Goal: Task Accomplishment & Management: Use online tool/utility

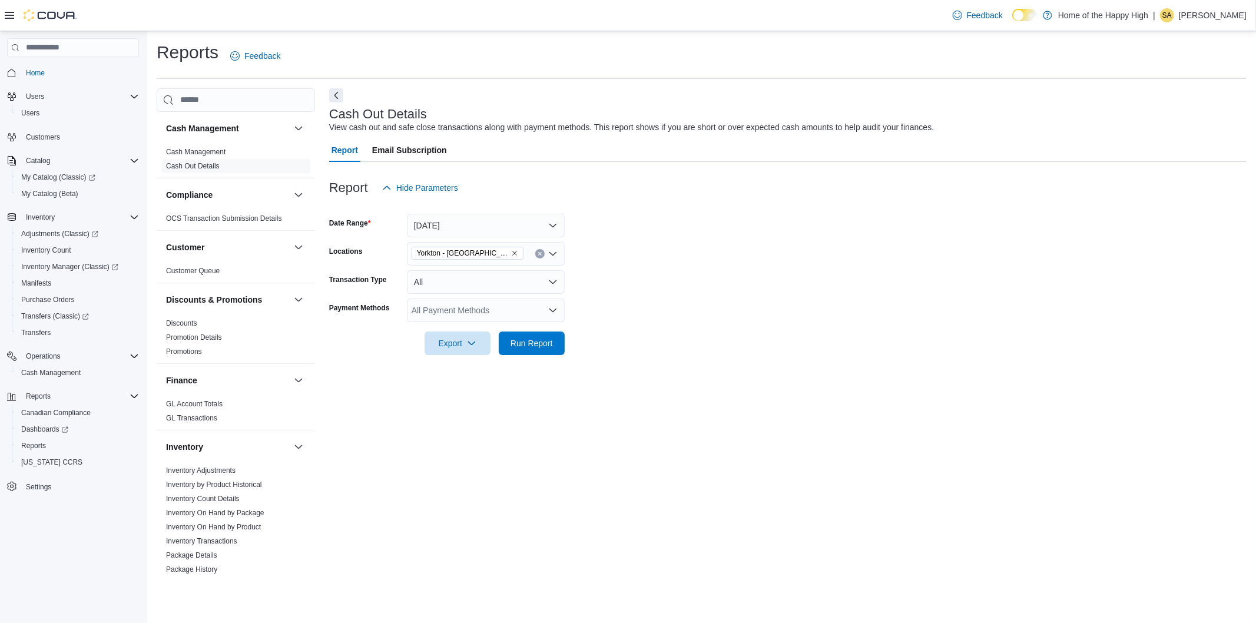
click at [708, 240] on form "Date Range Yesterday Locations Yorkton - York Station - Fire & Flower Transacti…" at bounding box center [787, 277] width 917 height 155
click at [522, 344] on span "Run Report" at bounding box center [531, 343] width 42 height 12
click at [464, 338] on span "Export" at bounding box center [453, 343] width 52 height 24
click at [469, 361] on button "Export to Excel" at bounding box center [454, 367] width 67 height 24
click at [698, 57] on div "Reports Feedback" at bounding box center [697, 56] width 1080 height 31
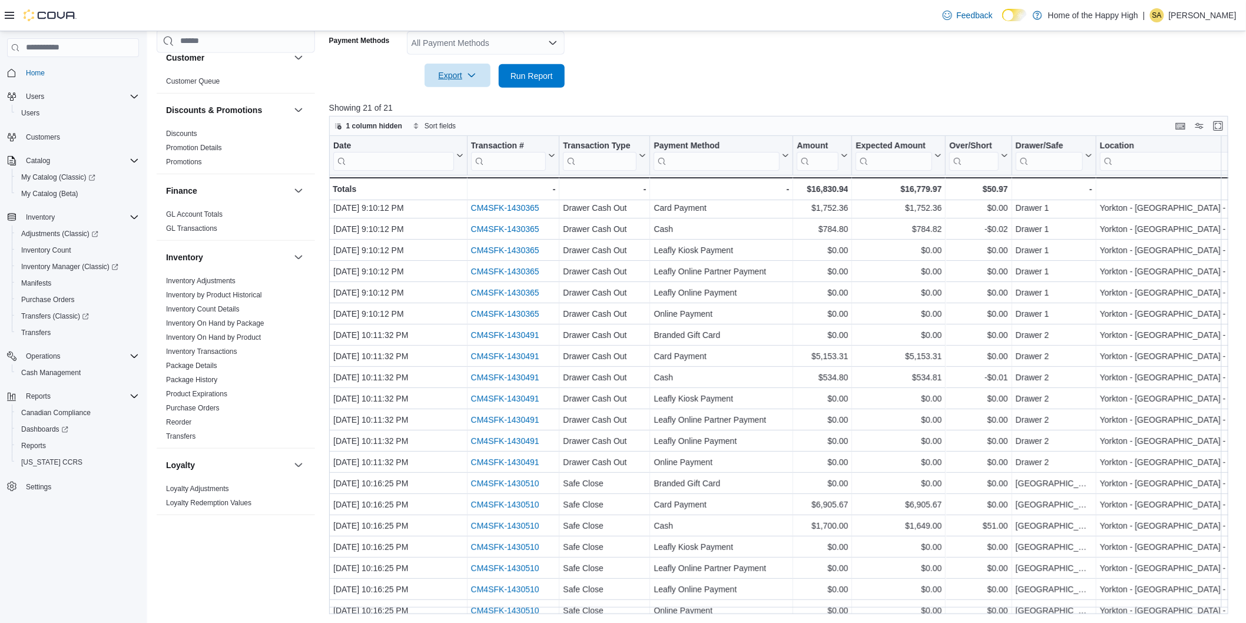
scroll to position [37, 0]
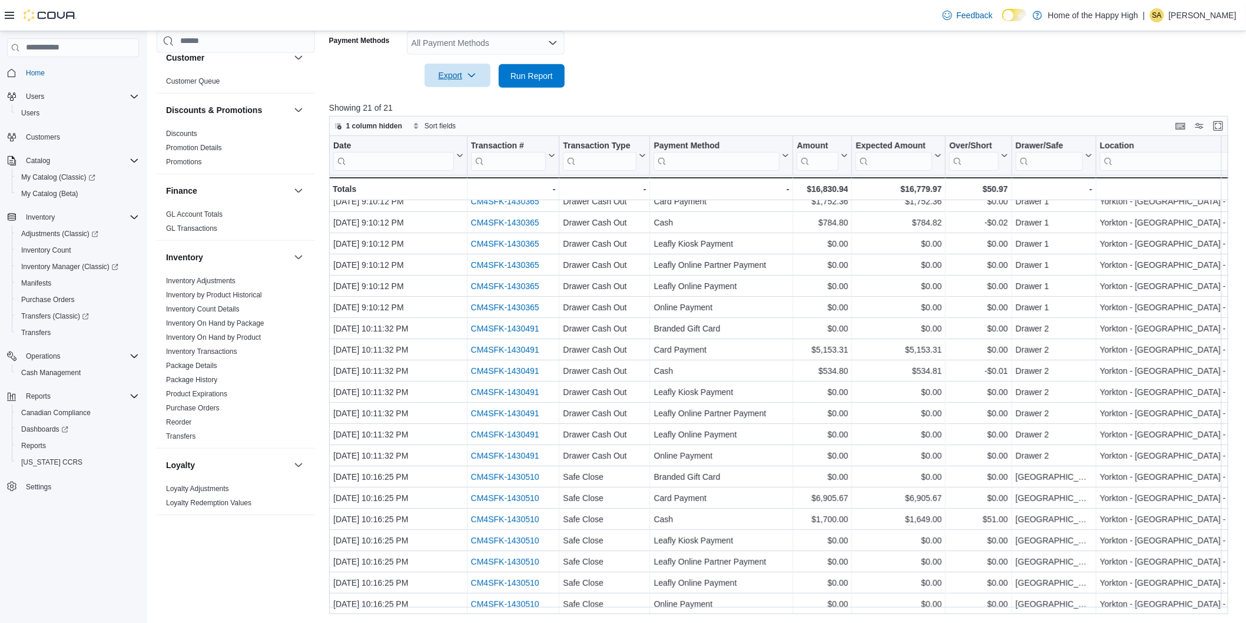
click at [323, 371] on div "Cash Management Cash Management Cash Out Details Compliance OCS Transaction Sub…" at bounding box center [697, 217] width 1081 height 793
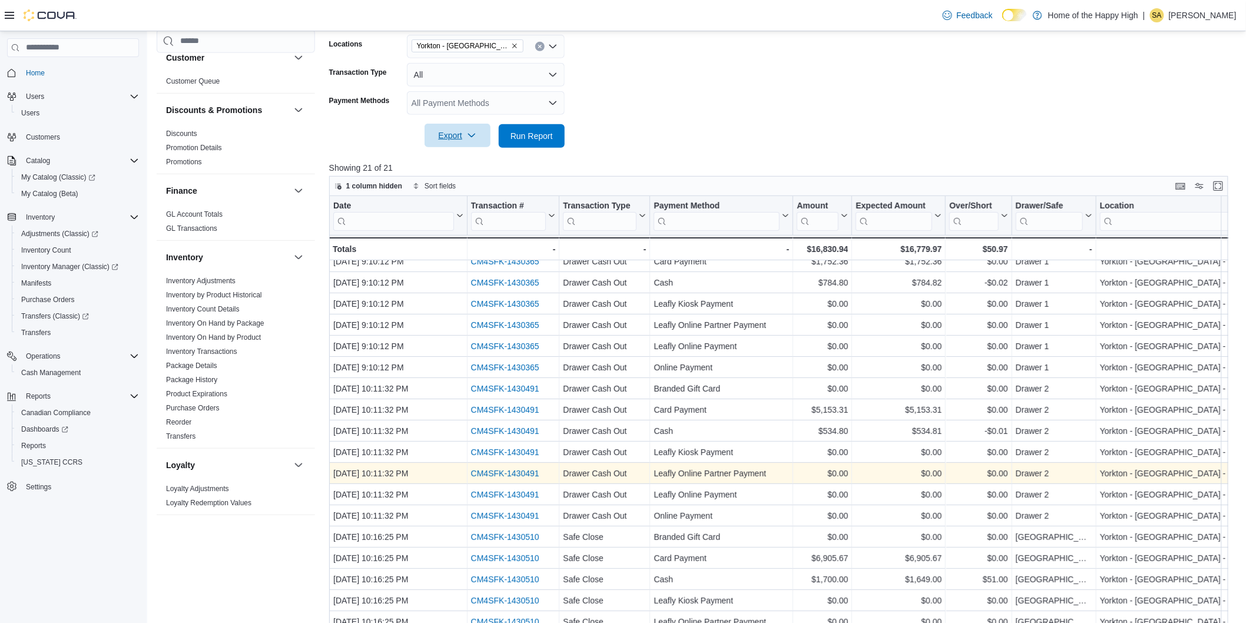
scroll to position [267, 0]
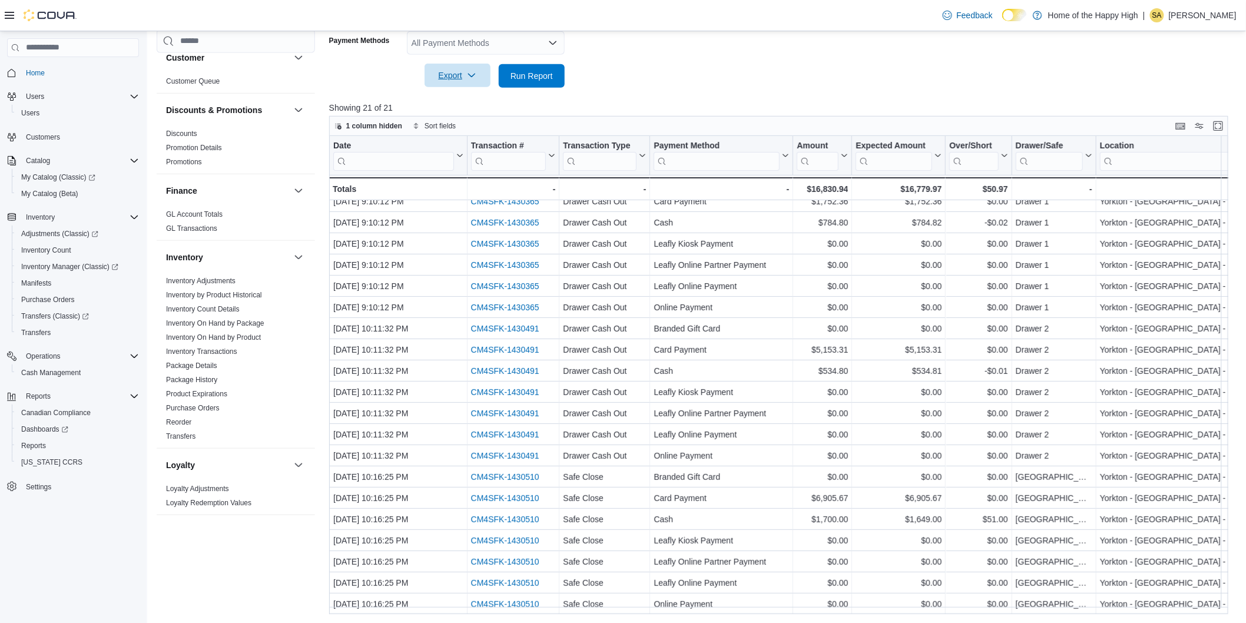
click at [695, 78] on form "Date Range Yesterday Locations Yorkton - York Station - Fire & Flower Transacti…" at bounding box center [783, 9] width 908 height 155
click at [726, 91] on div at bounding box center [783, 95] width 908 height 14
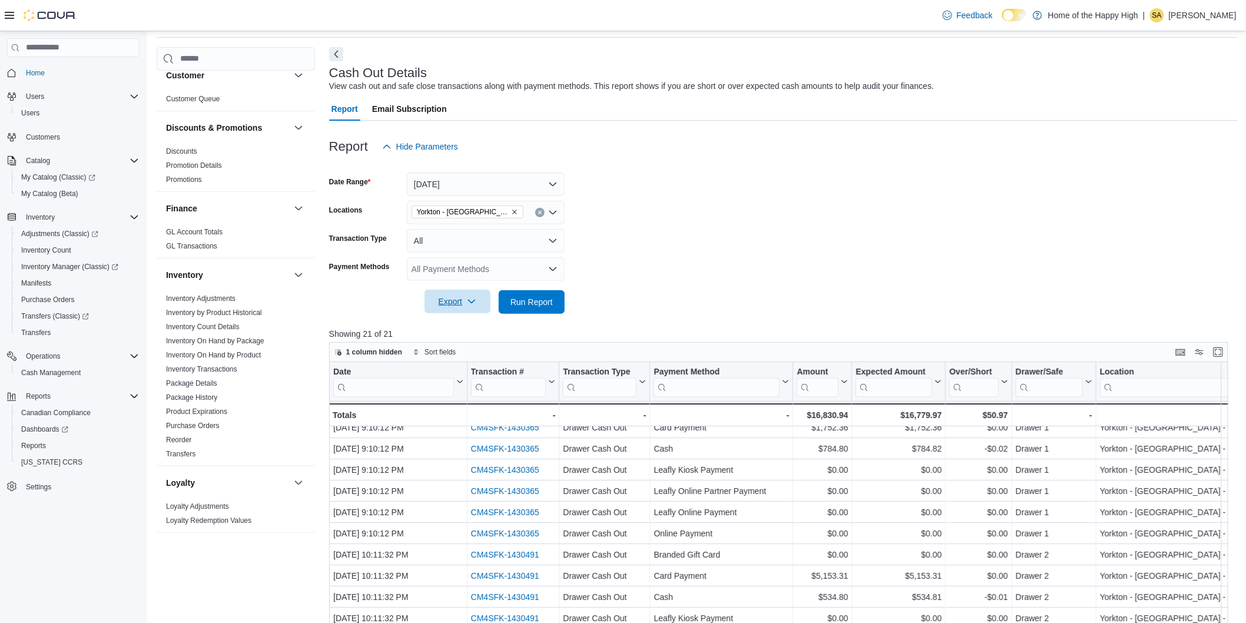
scroll to position [6, 0]
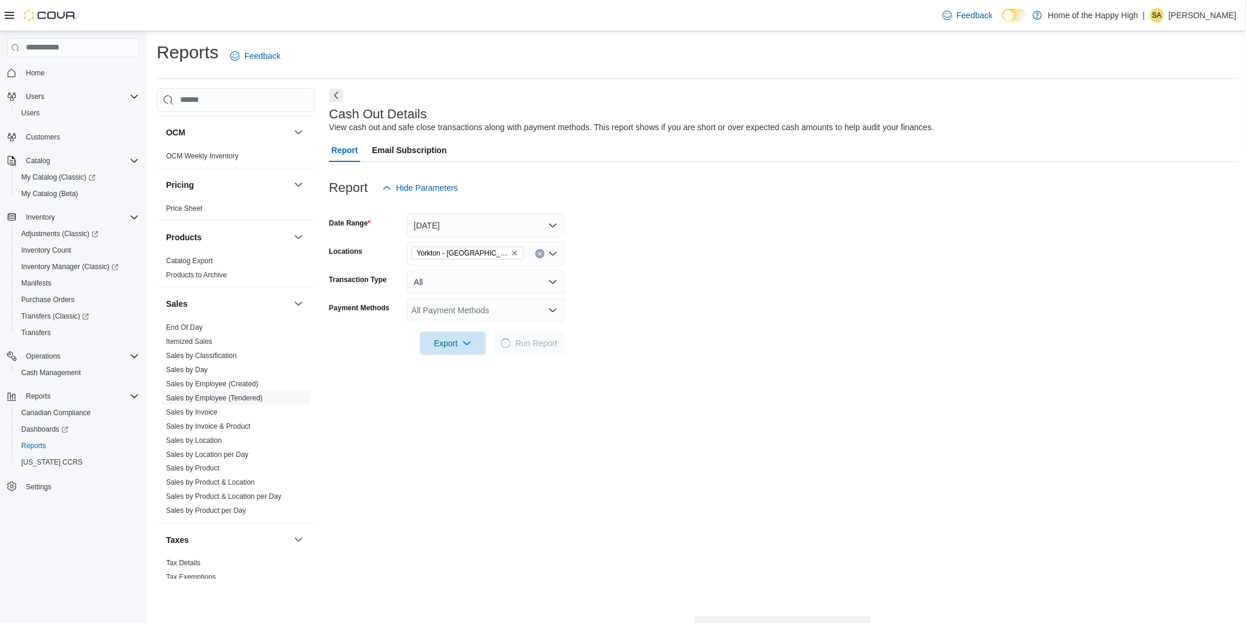
scroll to position [611, 0]
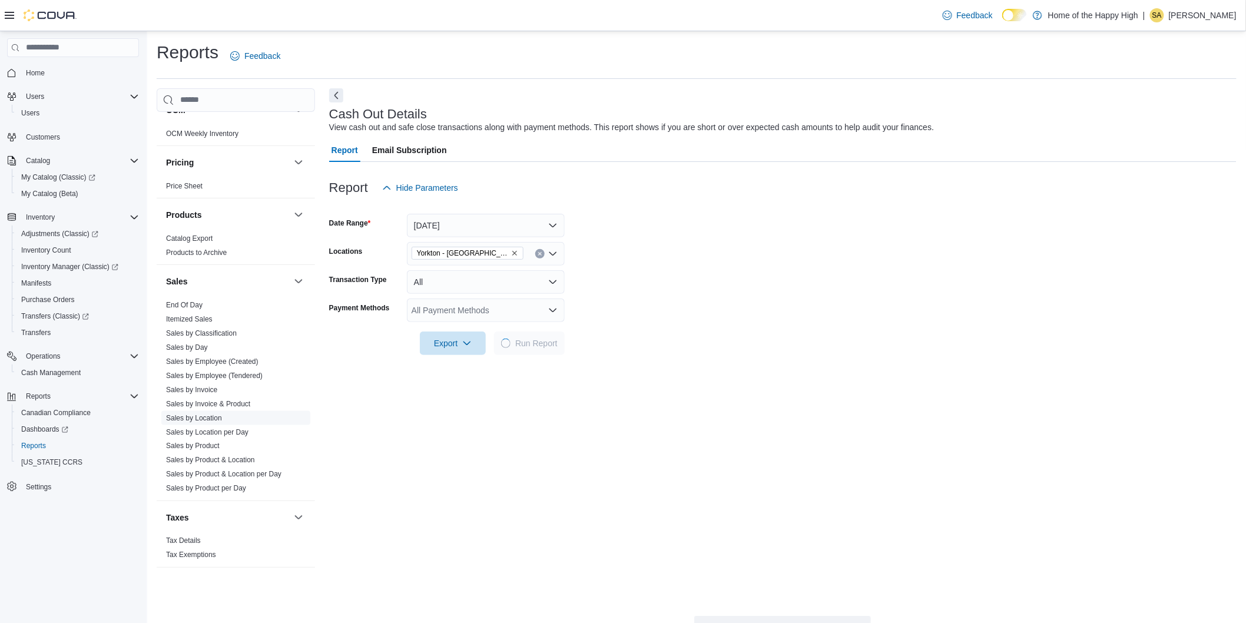
click at [204, 420] on link "Sales by Location" at bounding box center [194, 418] width 56 height 8
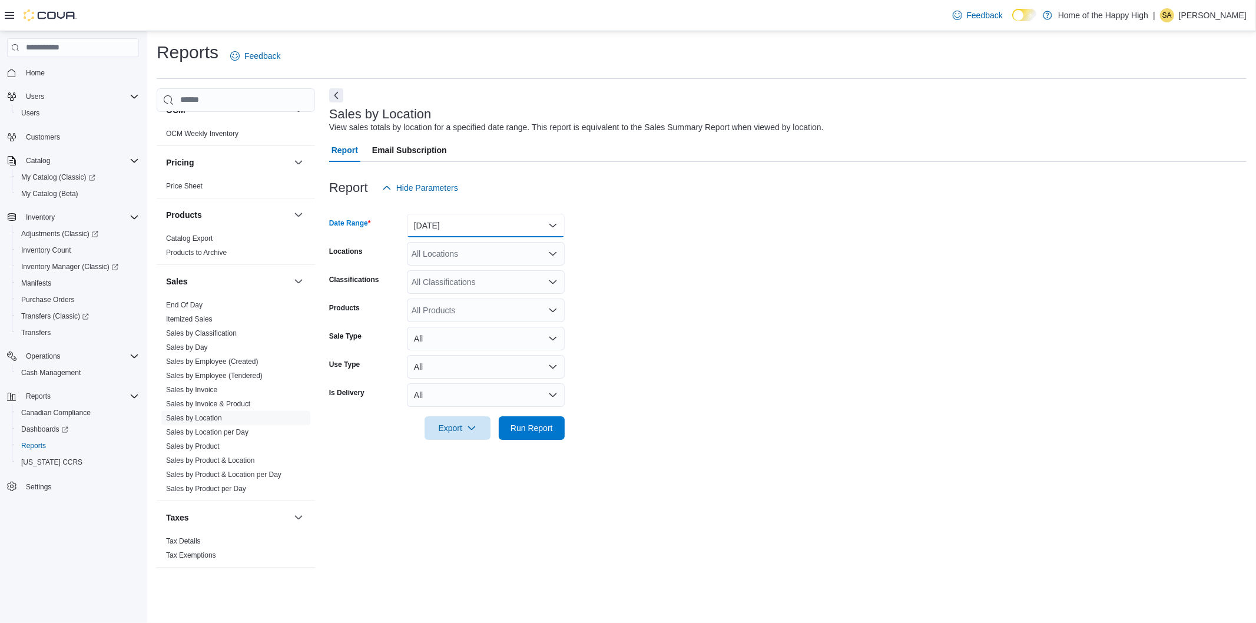
click at [446, 226] on button "[DATE]" at bounding box center [486, 226] width 158 height 24
click at [792, 247] on form "Date Range [DATE] Locations All Locations Classifications All Classifications P…" at bounding box center [787, 320] width 917 height 240
click at [454, 257] on div "All Locations" at bounding box center [486, 254] width 158 height 24
type input "*******"
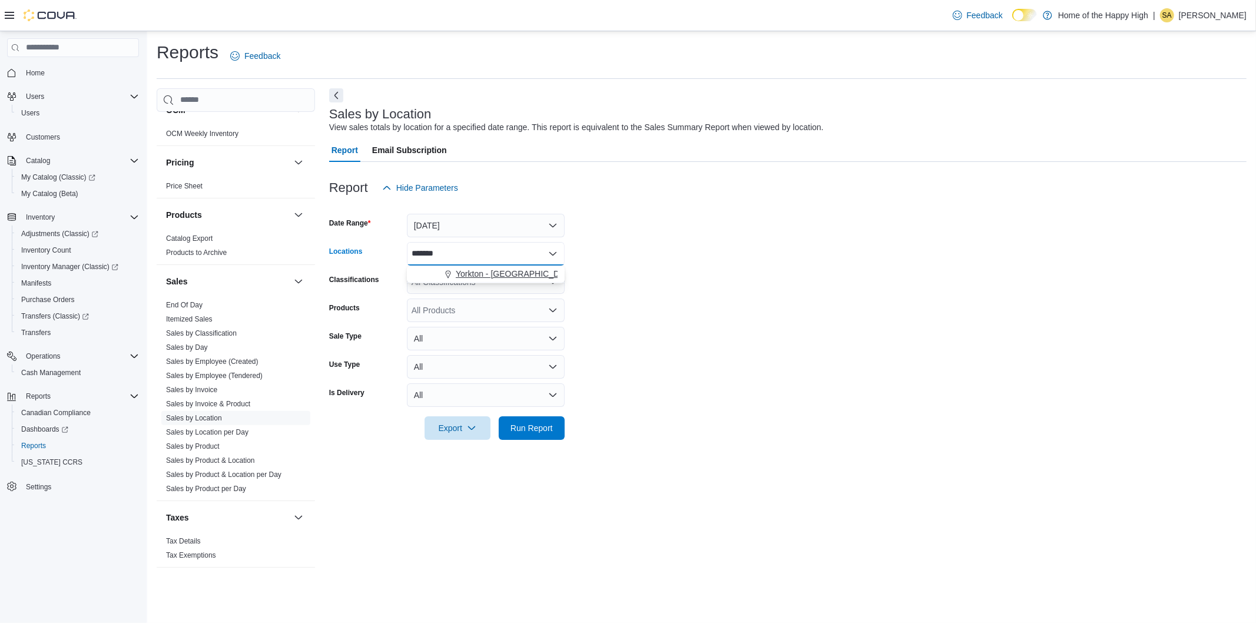
click at [492, 277] on span "Yorkton - [GEOGRAPHIC_DATA] - Fire & Flower" at bounding box center [544, 274] width 177 height 12
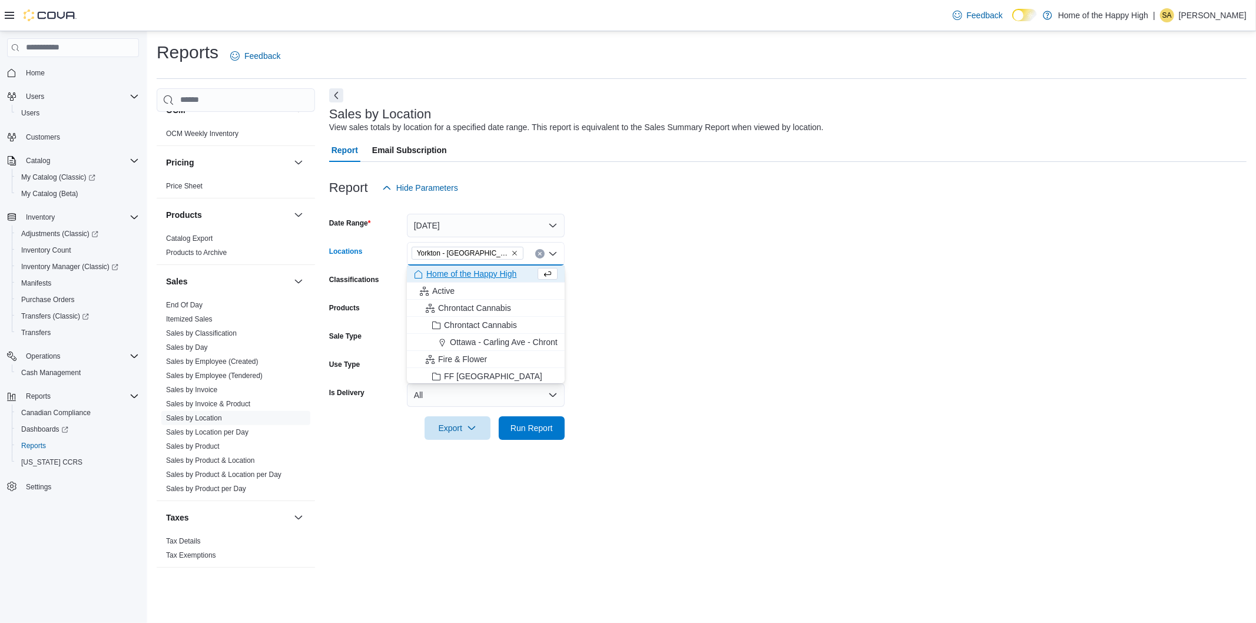
click at [786, 214] on form "Date Range [DATE] Locations [GEOGRAPHIC_DATA] - [GEOGRAPHIC_DATA] - Fire & Flow…" at bounding box center [787, 320] width 917 height 240
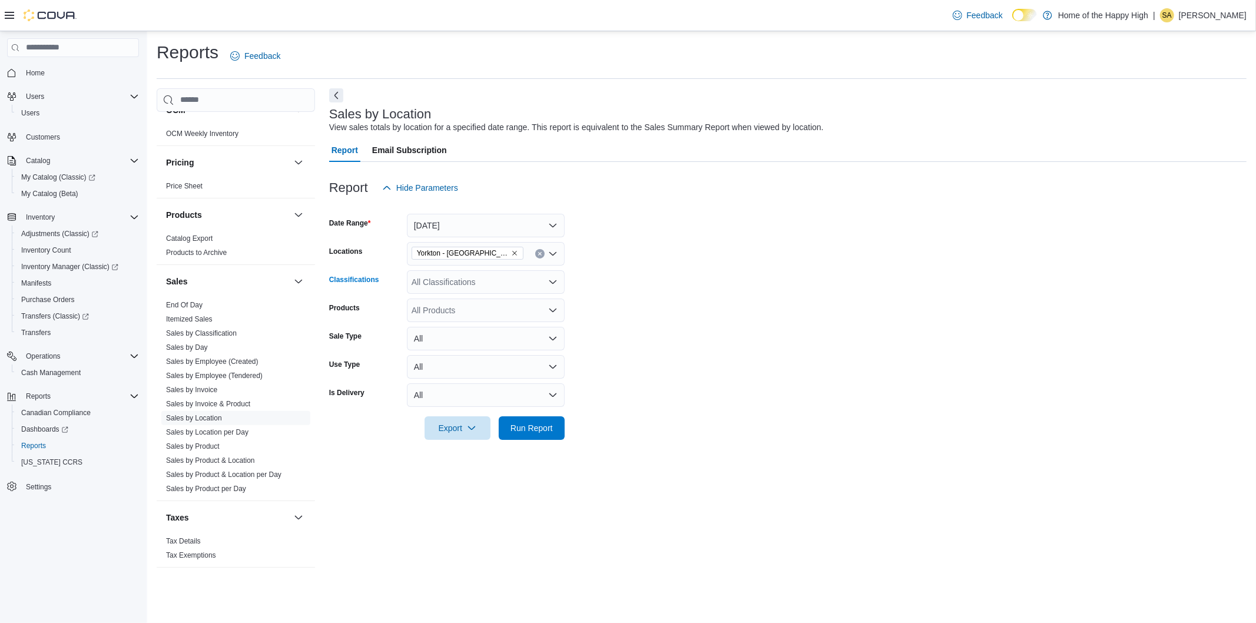
click at [479, 284] on div "All Classifications" at bounding box center [486, 282] width 158 height 24
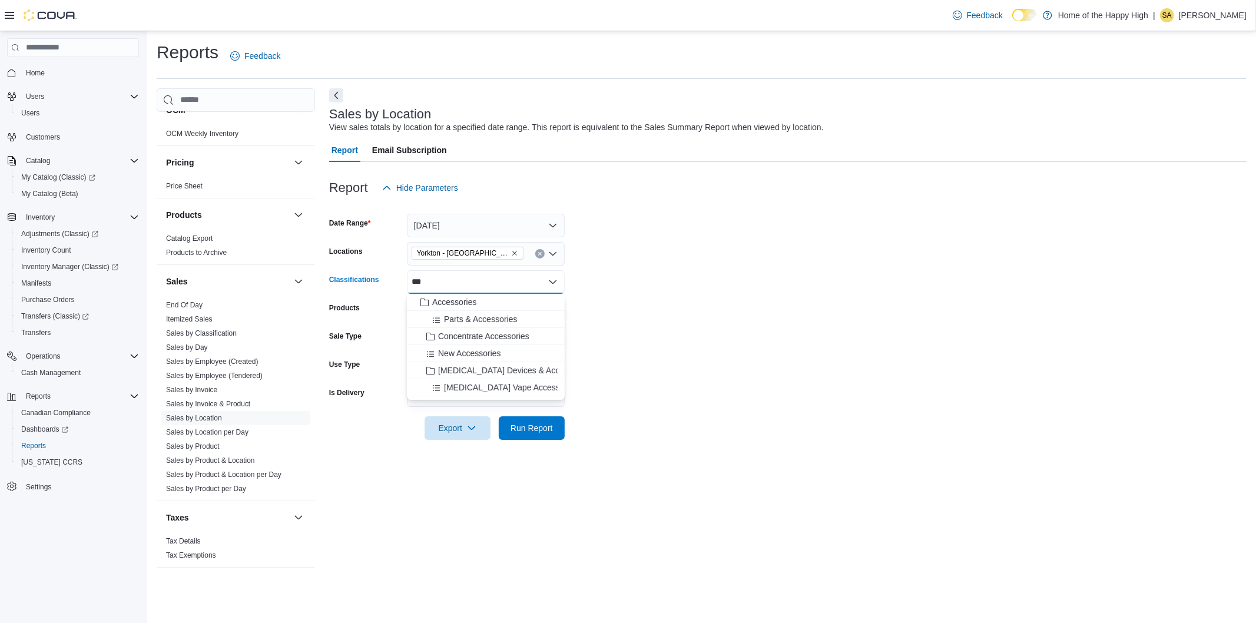
type input "***"
click at [685, 409] on div at bounding box center [787, 411] width 917 height 9
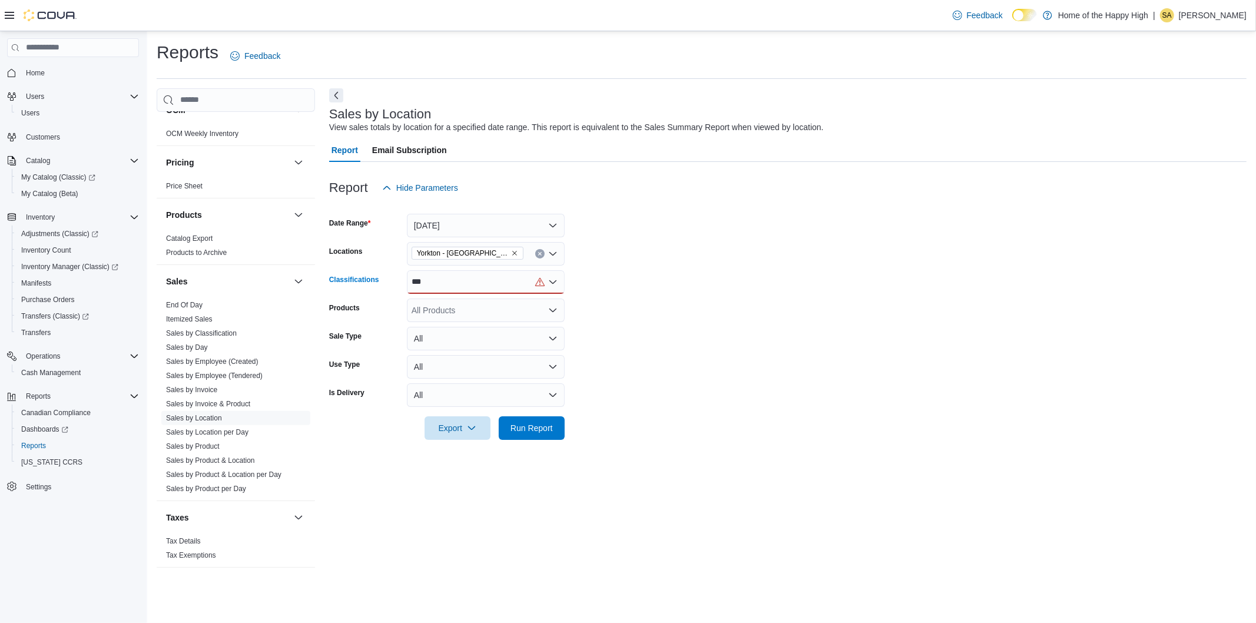
click at [427, 281] on div "***" at bounding box center [486, 282] width 158 height 24
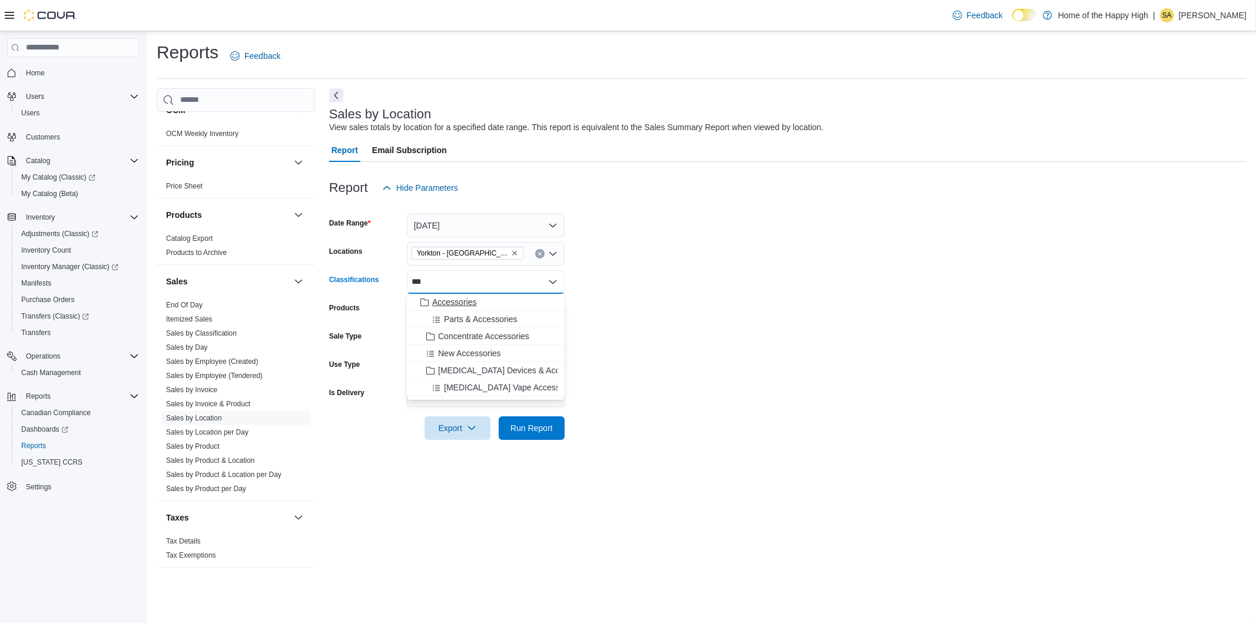
click at [456, 301] on span "Accessories" at bounding box center [454, 302] width 44 height 12
click at [537, 437] on span "Run Report" at bounding box center [532, 428] width 52 height 24
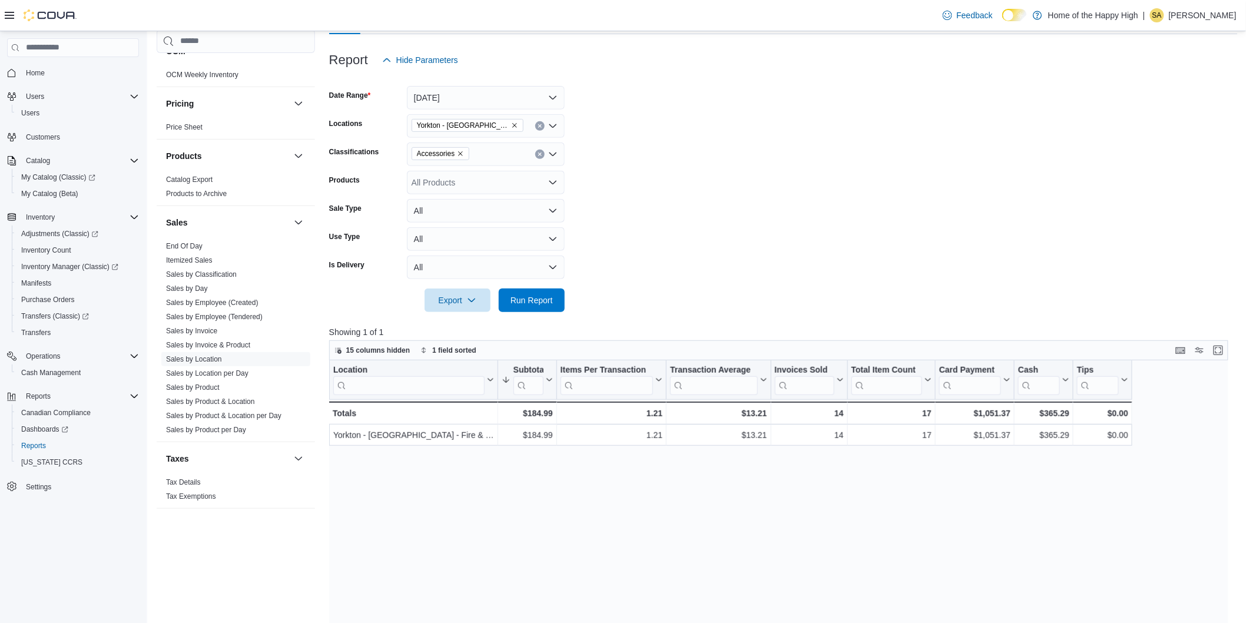
scroll to position [131, 0]
click at [755, 207] on form "Date Range [DATE] Locations [GEOGRAPHIC_DATA] - [GEOGRAPHIC_DATA] - Fire & Flow…" at bounding box center [783, 189] width 908 height 240
